Goal: Transaction & Acquisition: Subscribe to service/newsletter

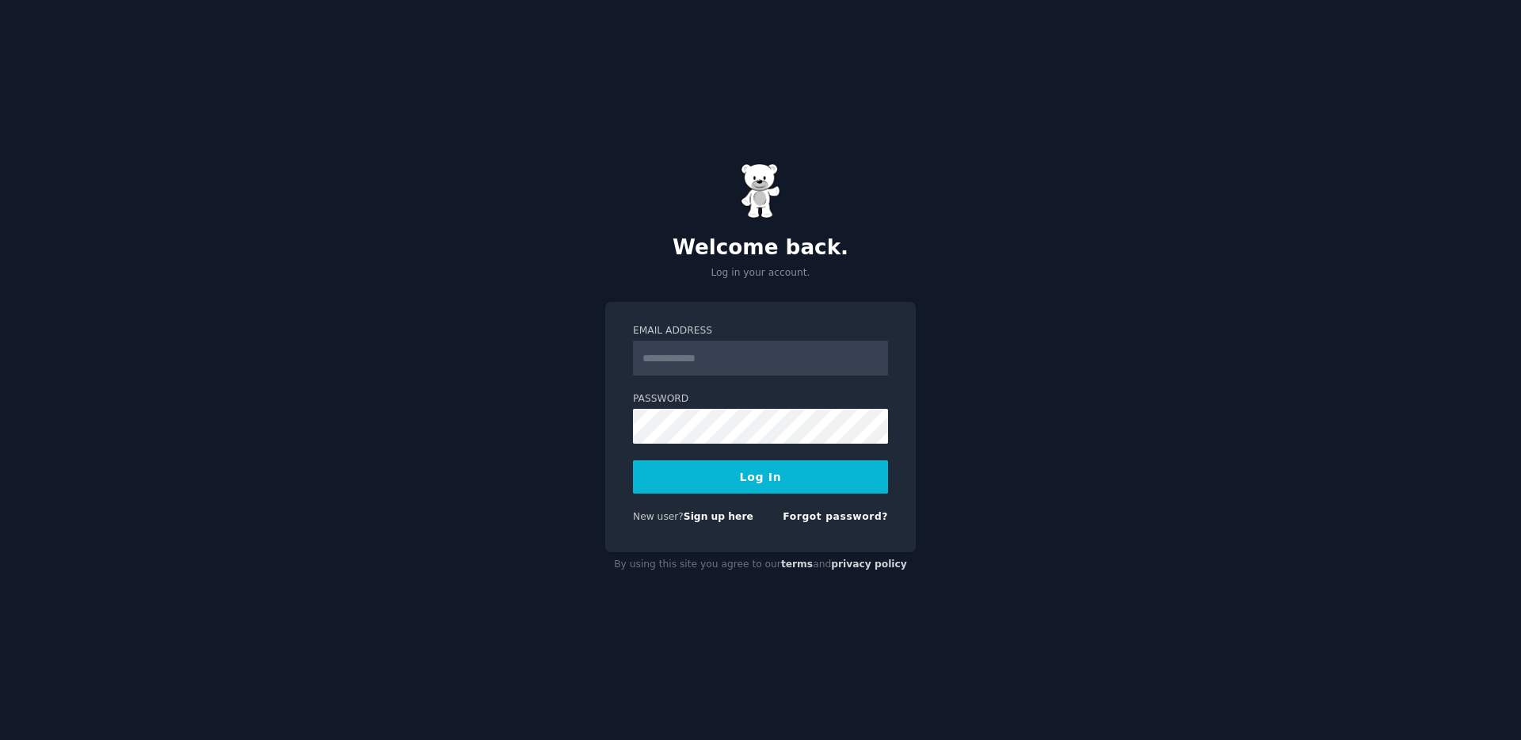
click at [721, 359] on input "Email Address" at bounding box center [760, 358] width 255 height 35
click at [713, 520] on link "Sign up here" at bounding box center [718, 516] width 70 height 11
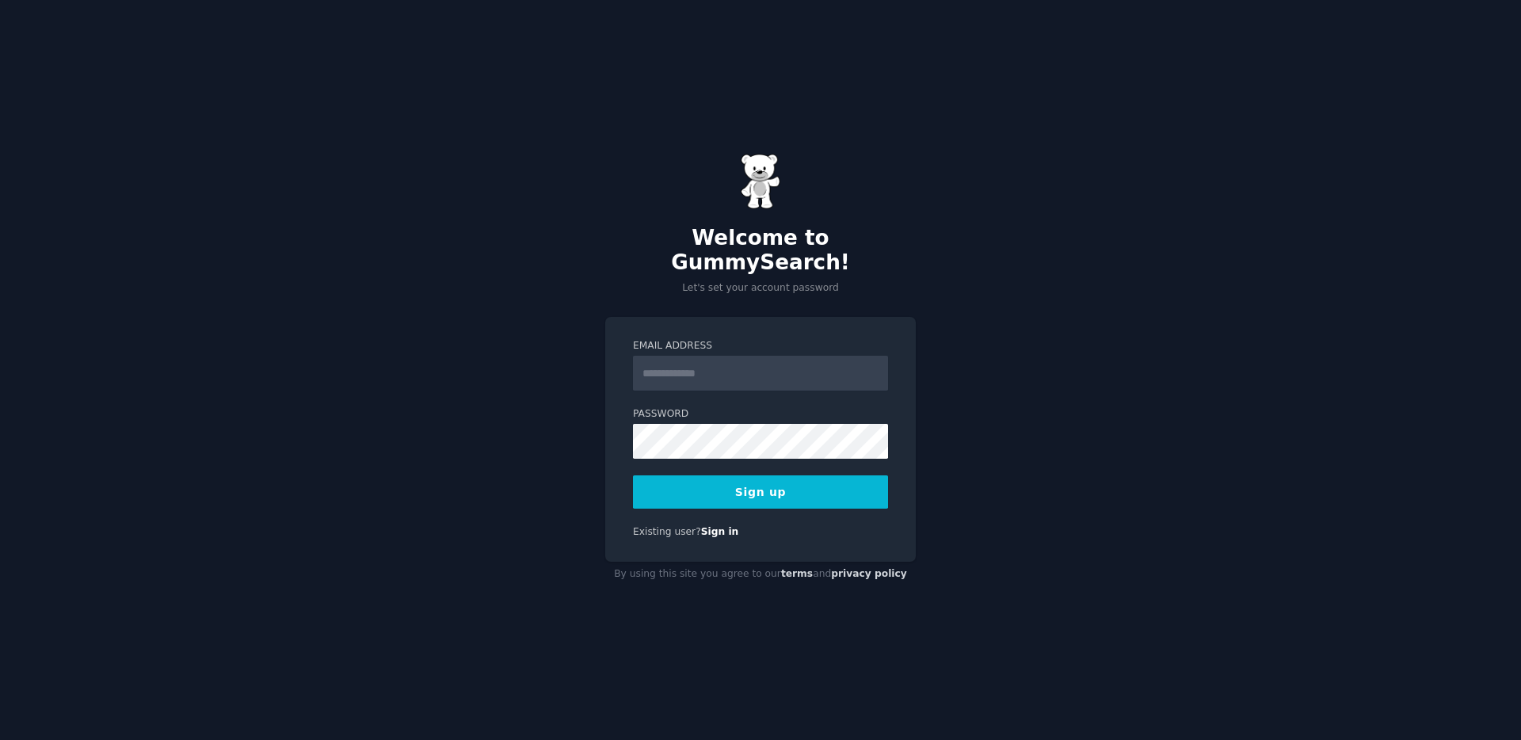
type input "**********"
click at [776, 479] on button "Sign up" at bounding box center [760, 491] width 255 height 33
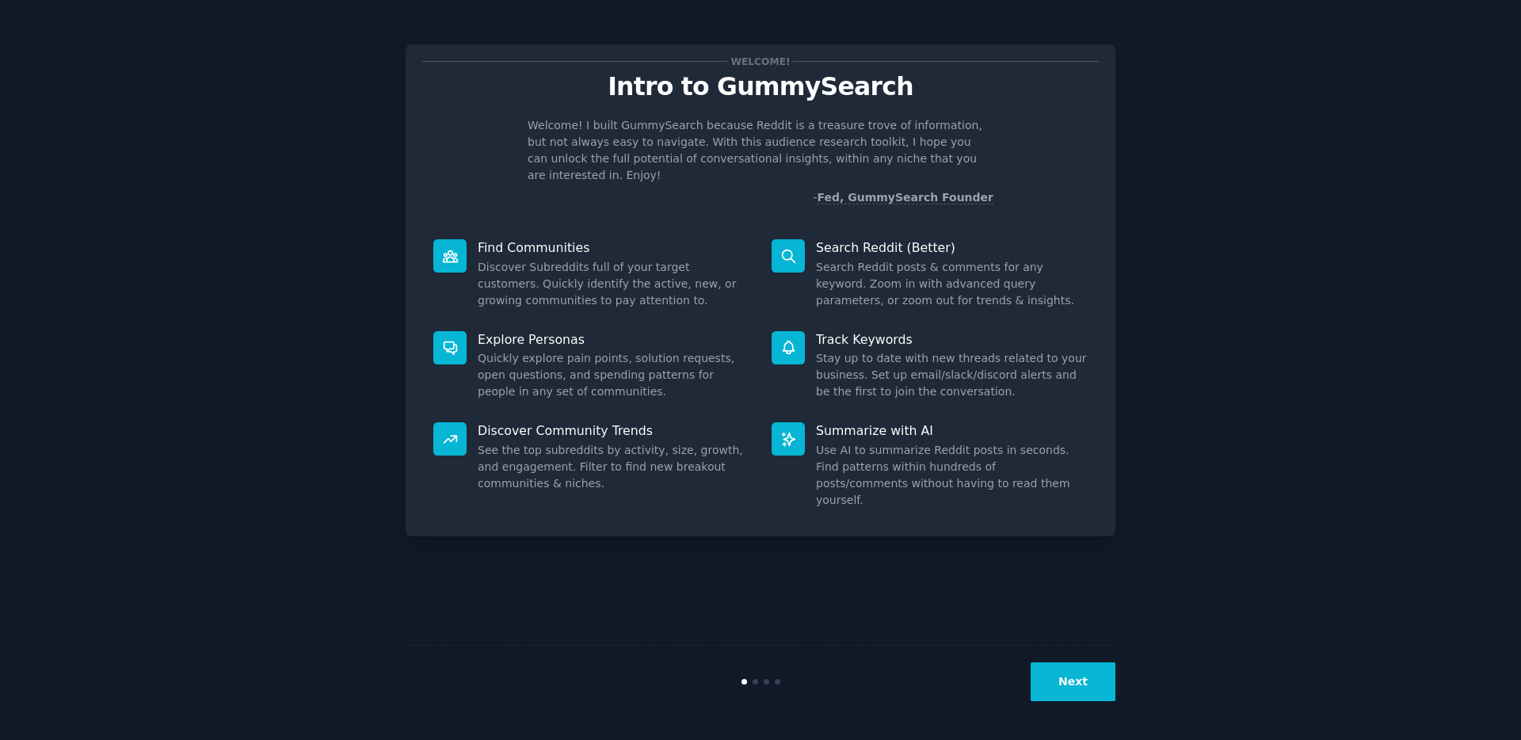
click at [1062, 658] on div "Next" at bounding box center [760, 681] width 710 height 73
click at [1057, 673] on button "Next" at bounding box center [1072, 681] width 85 height 39
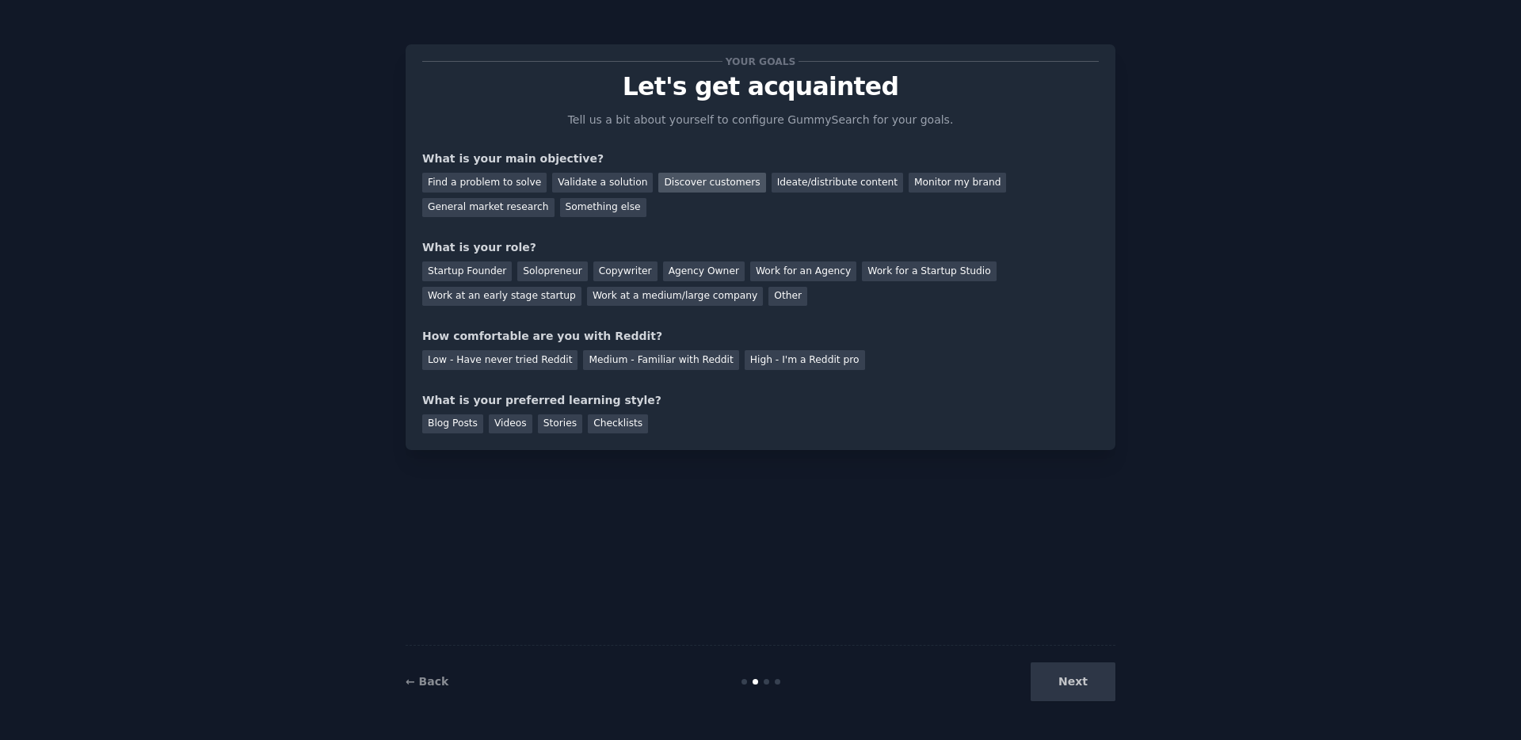
click at [720, 183] on div "Discover customers" at bounding box center [711, 183] width 107 height 20
click at [508, 211] on div "General market research" at bounding box center [488, 208] width 132 height 20
click at [721, 191] on div "Discover customers" at bounding box center [711, 183] width 107 height 20
click at [779, 278] on div "Work for an Agency" at bounding box center [803, 271] width 106 height 20
click at [686, 367] on div "Medium - Familiar with Reddit" at bounding box center [660, 360] width 155 height 20
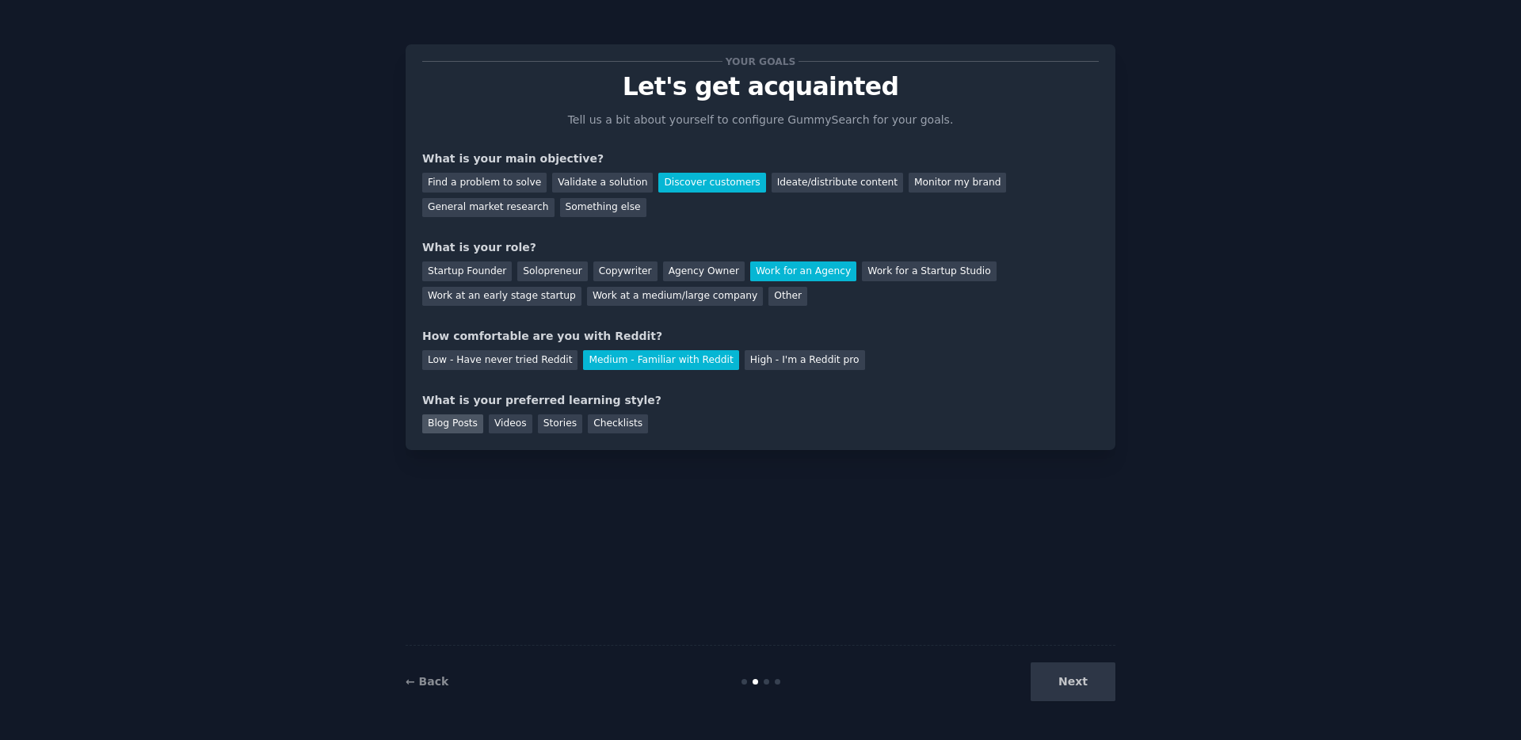
click at [468, 423] on div "Blog Posts" at bounding box center [452, 424] width 61 height 20
click at [1085, 687] on button "Next" at bounding box center [1072, 681] width 85 height 39
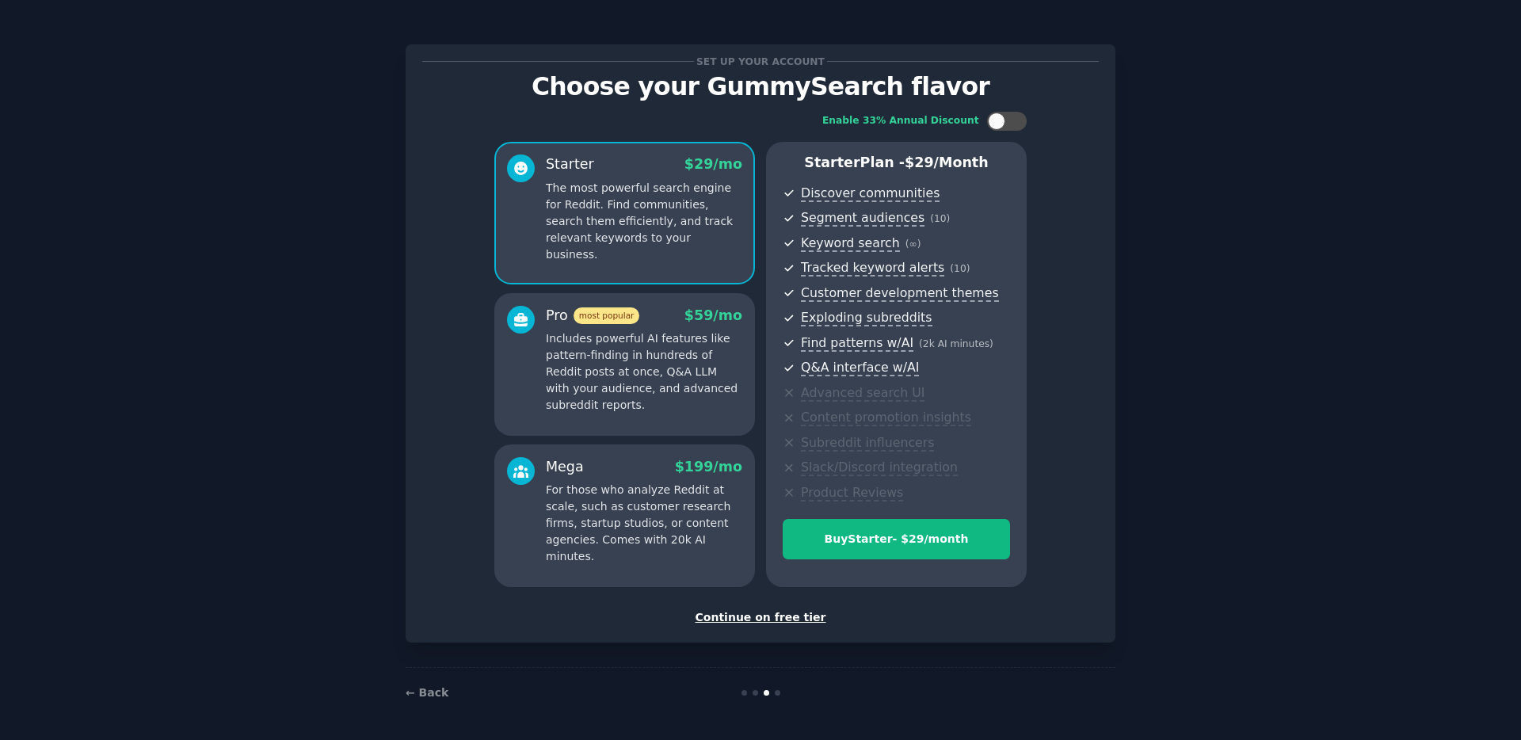
click at [770, 619] on div "Continue on free tier" at bounding box center [760, 617] width 676 height 17
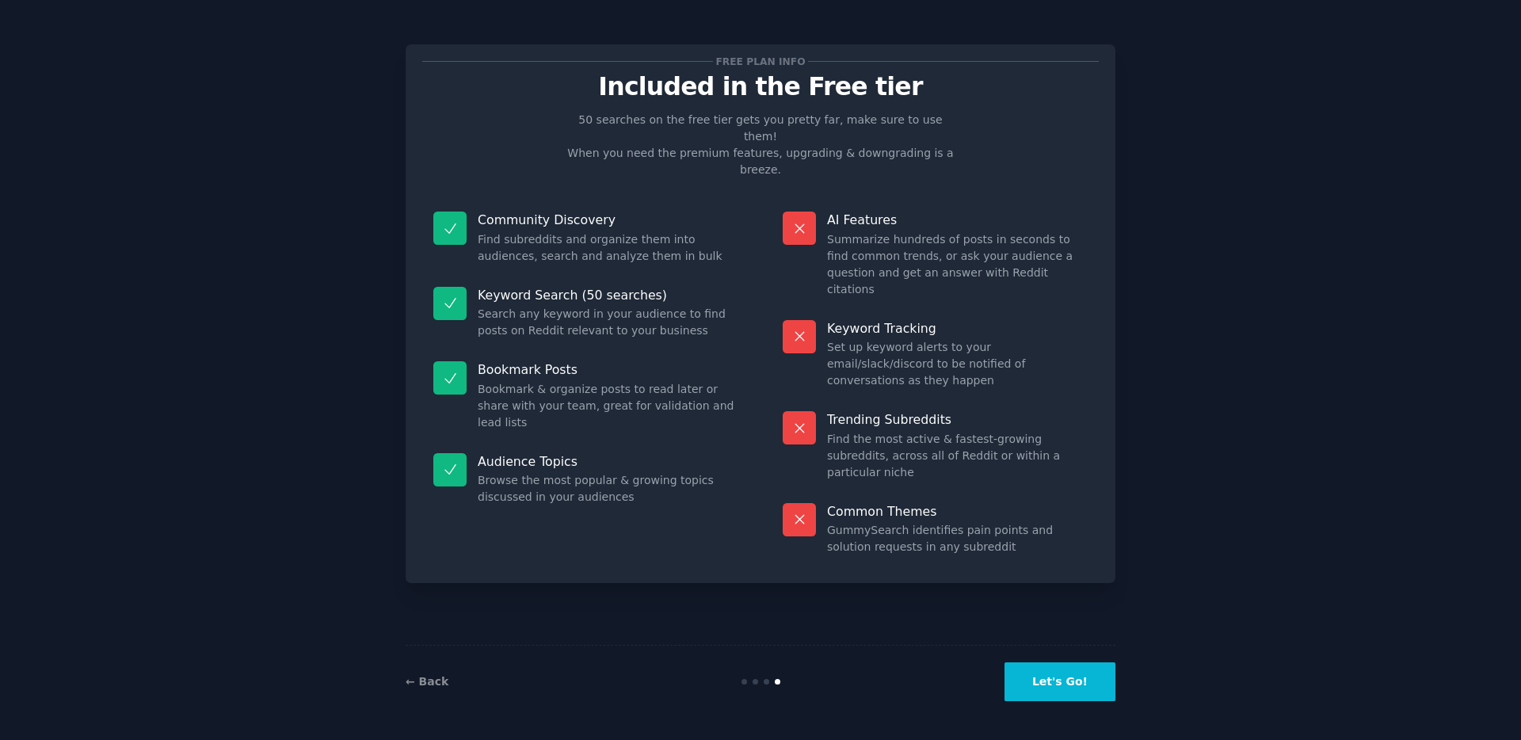
click at [1072, 682] on button "Let's Go!" at bounding box center [1059, 681] width 111 height 39
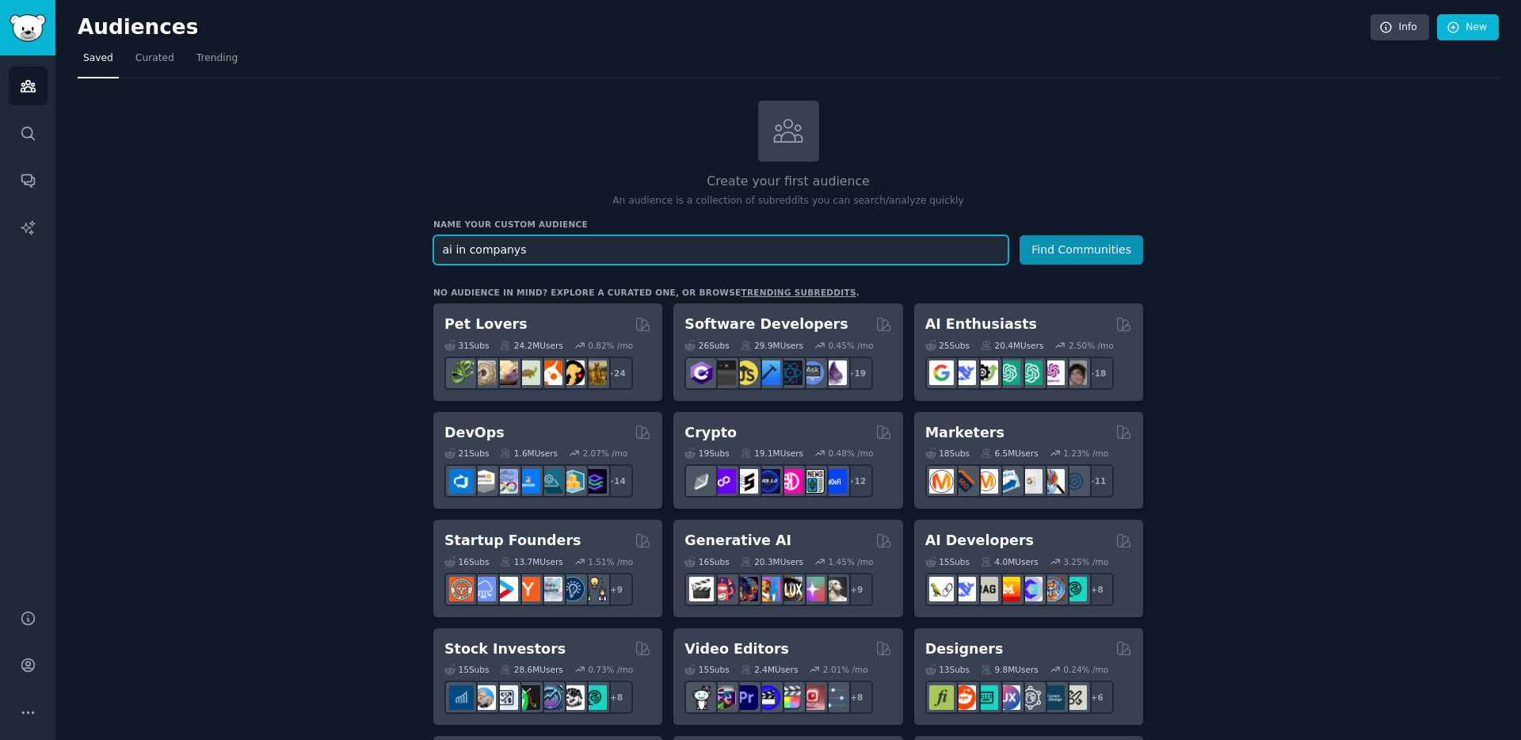
type input "ai in companys"
click at [1019, 235] on button "Find Communities" at bounding box center [1081, 249] width 124 height 29
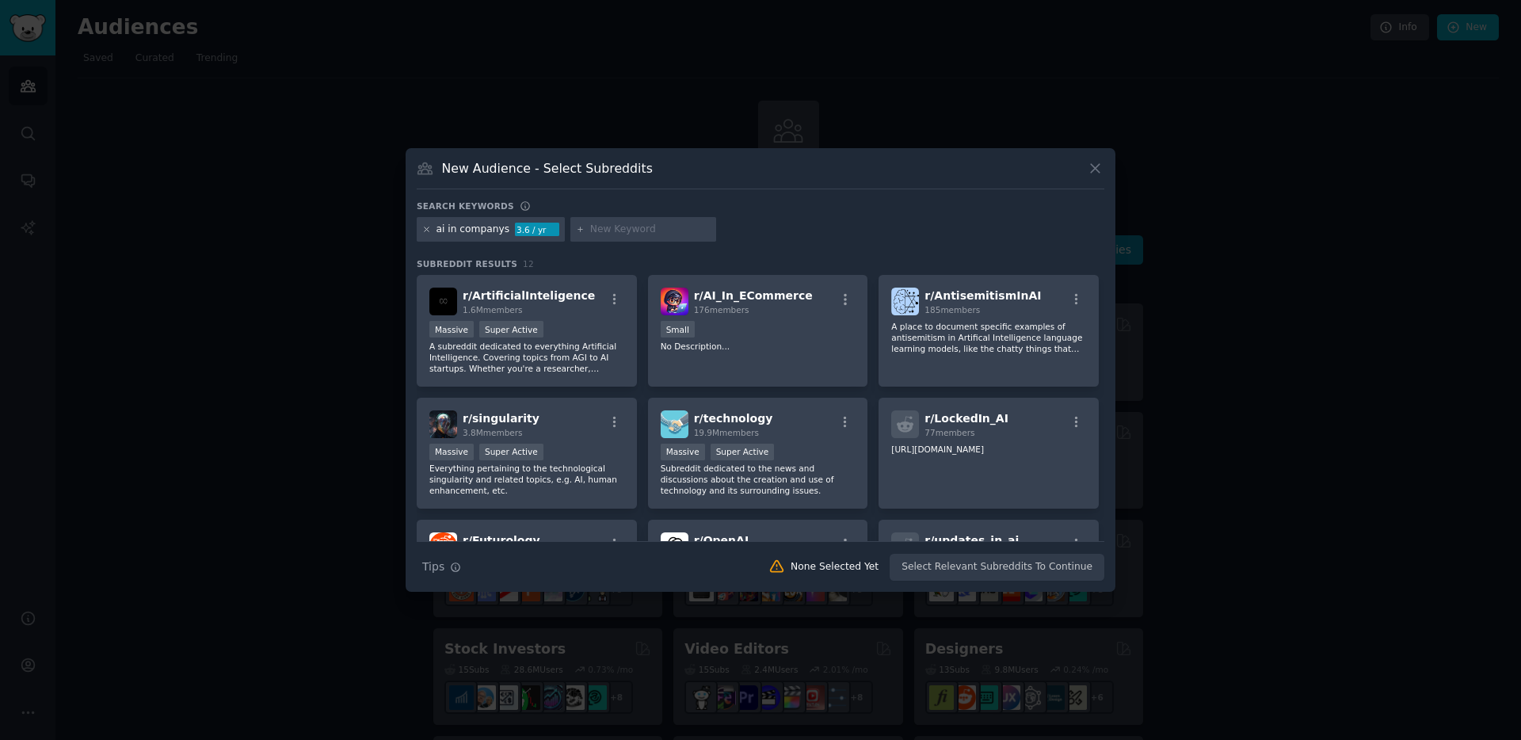
click at [426, 228] on icon at bounding box center [426, 229] width 9 height 9
